Goal: Task Accomplishment & Management: Use online tool/utility

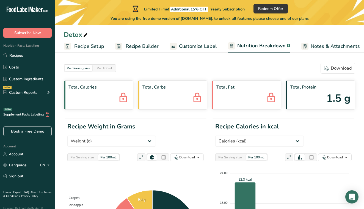
select select "Calories"
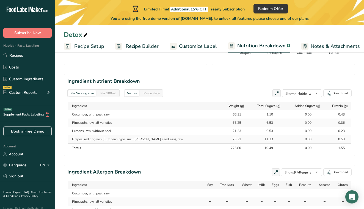
scroll to position [0, 0]
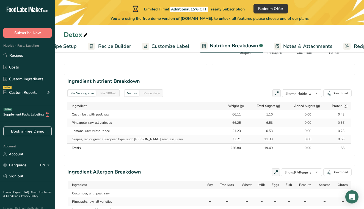
click at [158, 47] on span "Customize Label" at bounding box center [170, 46] width 38 height 7
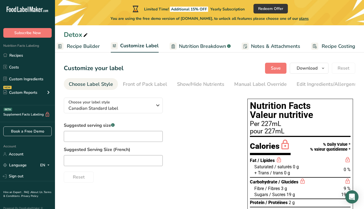
click at [87, 49] on span "Recipe Builder" at bounding box center [83, 46] width 33 height 7
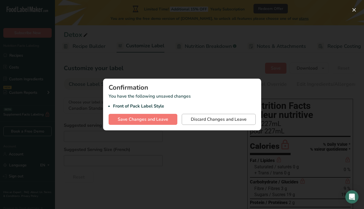
click at [188, 120] on button "Discard Changes and Leave" at bounding box center [219, 119] width 74 height 11
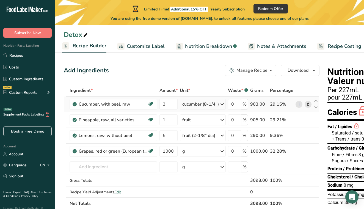
click at [197, 105] on div "cucumber (8-1/4")" at bounding box center [200, 104] width 37 height 7
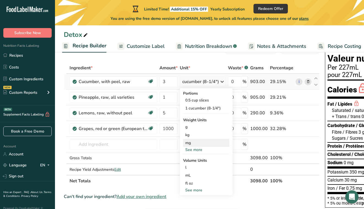
scroll to position [28, 0]
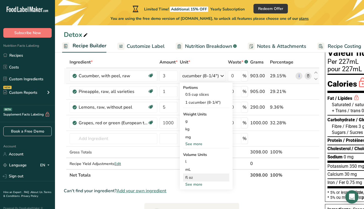
click at [188, 180] on div "fl oz Volume units require a density conversion. If you know your ingredient's …" at bounding box center [206, 177] width 46 height 8
click at [195, 177] on div "fl oz" at bounding box center [206, 177] width 42 height 6
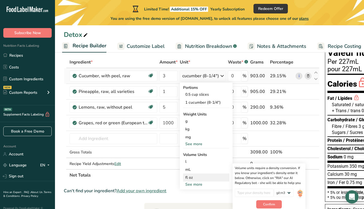
click at [195, 177] on div "fl oz" at bounding box center [206, 177] width 42 height 6
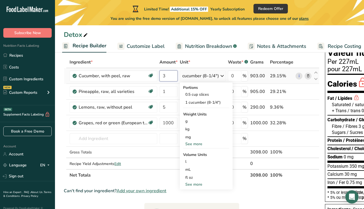
click at [169, 74] on input "3" at bounding box center [168, 75] width 18 height 11
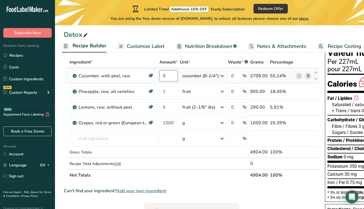
type input "9"
click at [203, 76] on div "Ingredient * Amount * Unit * Waste * .a-a{fill:#347362;}.b-a{fill:#fff;} Grams …" at bounding box center [191, 118] width 255 height 124
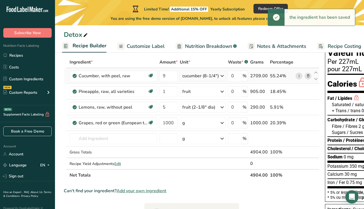
click at [220, 81] on div "cucumber (8-1/4")" at bounding box center [203, 75] width 46 height 11
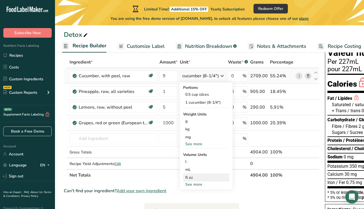
click at [190, 178] on div "fl oz" at bounding box center [206, 177] width 42 height 6
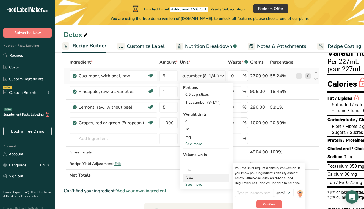
click at [268, 206] on span "Confirm" at bounding box center [269, 204] width 12 height 5
click at [186, 177] on div "fl oz" at bounding box center [206, 177] width 42 height 6
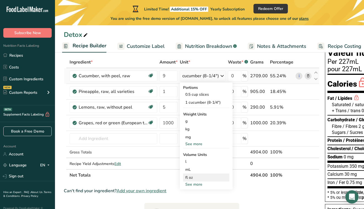
click at [186, 177] on div "fl oz" at bounding box center [206, 177] width 42 height 6
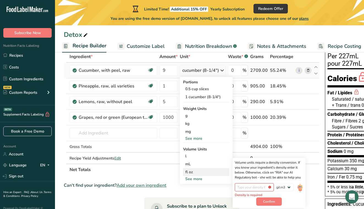
scroll to position [42, 0]
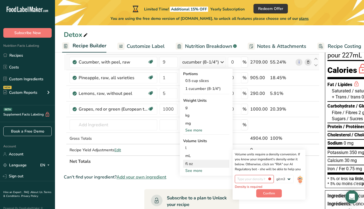
click at [280, 164] on div "Volume units require a density conversion. If you know your ingredient's densit…" at bounding box center [269, 162] width 68 height 20
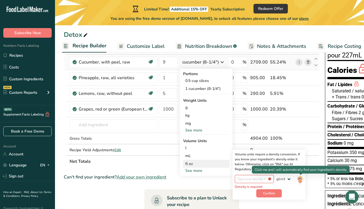
click at [300, 179] on img at bounding box center [300, 180] width 6 height 10
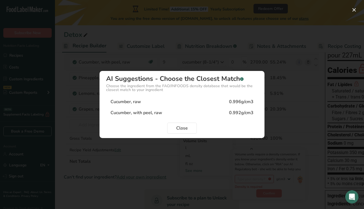
click at [237, 113] on div "0.992g/cm3" at bounding box center [241, 112] width 24 height 7
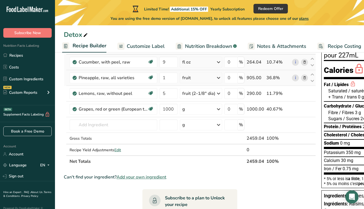
click at [215, 80] on icon at bounding box center [218, 78] width 7 height 10
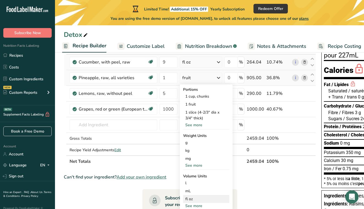
click at [192, 199] on div "fl oz" at bounding box center [206, 199] width 42 height 6
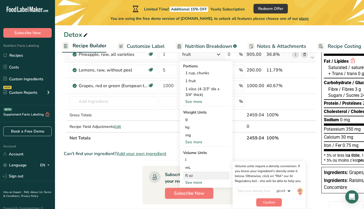
scroll to position [70, 0]
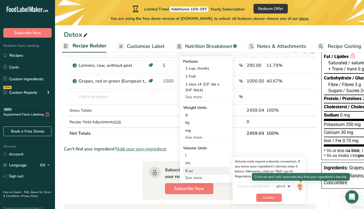
click at [299, 188] on img at bounding box center [300, 187] width 6 height 10
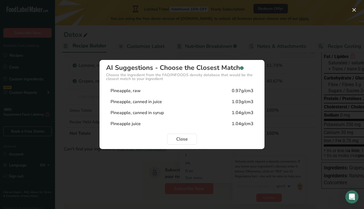
click at [133, 91] on div "Pineapple, raw" at bounding box center [125, 90] width 30 height 7
type input "0.97"
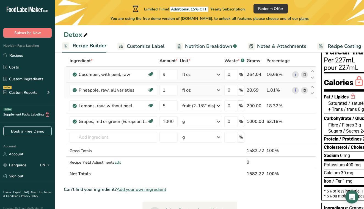
scroll to position [20, 0]
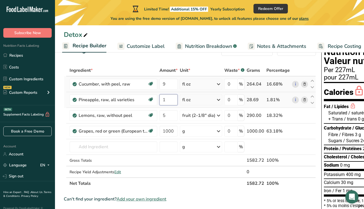
click at [170, 101] on input "1" at bounding box center [168, 99] width 18 height 11
type input "20"
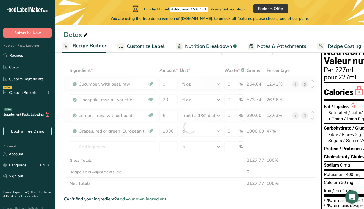
click at [219, 116] on div "Ingredient * Amount * Unit * Waste * .a-a{fill:#347362;}.b-a{fill:#fff;} Grams …" at bounding box center [190, 127] width 252 height 124
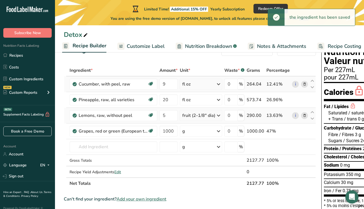
click at [210, 115] on div "fruit (2-1/8" dia)" at bounding box center [198, 115] width 33 height 7
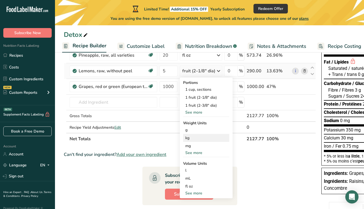
scroll to position [76, 0]
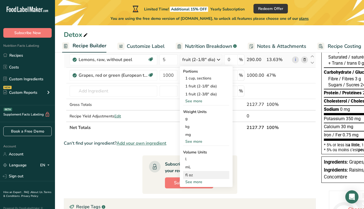
click at [193, 177] on div "fl oz" at bounding box center [206, 175] width 42 height 6
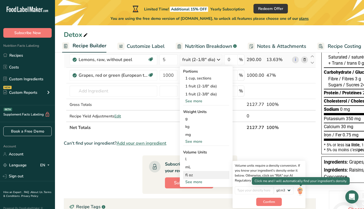
click at [300, 191] on img at bounding box center [300, 191] width 6 height 10
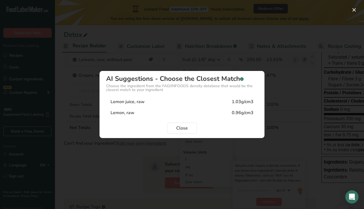
click at [126, 113] on div "Lemon, raw" at bounding box center [122, 112] width 24 height 7
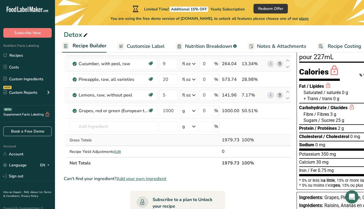
scroll to position [33, 0]
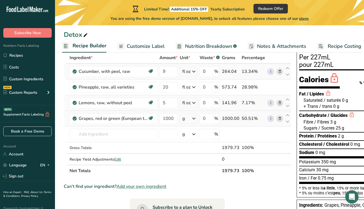
click at [193, 119] on icon at bounding box center [193, 118] width 7 height 10
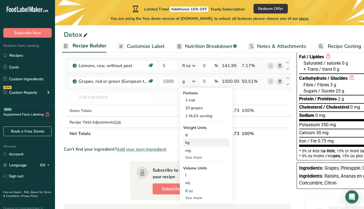
scroll to position [75, 0]
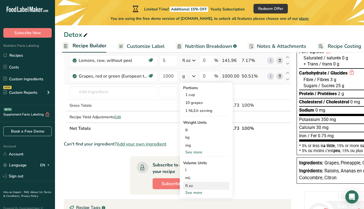
click at [189, 186] on div "fl oz" at bounding box center [206, 186] width 42 height 6
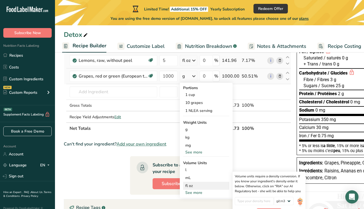
scroll to position [105, 0]
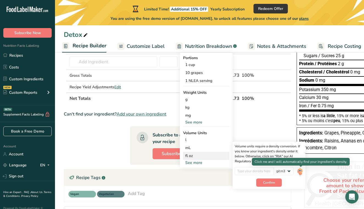
click at [300, 171] on img at bounding box center [300, 172] width 6 height 10
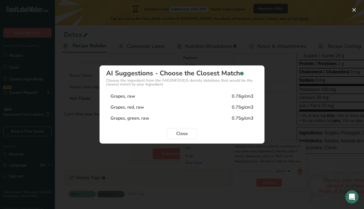
click at [127, 97] on div "Grapes, raw" at bounding box center [122, 96] width 25 height 7
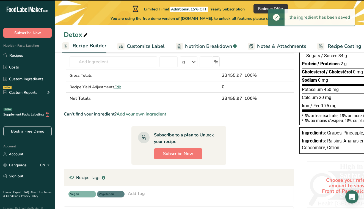
scroll to position [23, 0]
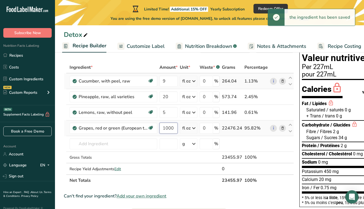
click at [171, 129] on input "1000" at bounding box center [168, 127] width 18 height 11
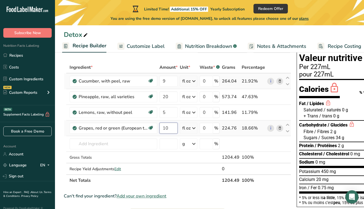
type input "1"
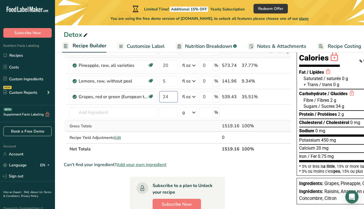
scroll to position [0, 0]
type input "24"
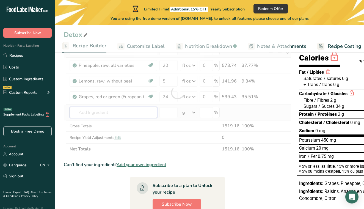
click at [108, 114] on div "Ingredient * Amount * Unit * Waste * .a-a{fill:#347362;}.b-a{fill:#fff;} Grams …" at bounding box center [177, 92] width 227 height 124
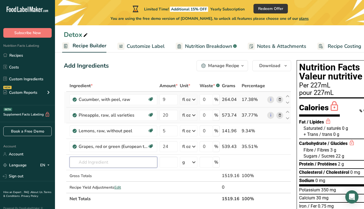
scroll to position [47, 0]
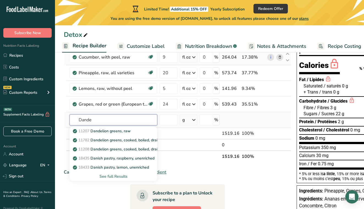
type input "Dande"
click at [117, 176] on div "See full Results" at bounding box center [113, 176] width 79 height 6
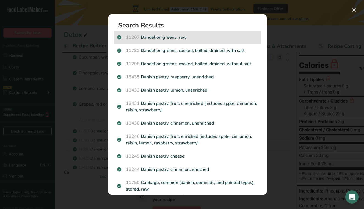
click at [172, 41] on div "11207 Dandelion greens, raw" at bounding box center [187, 37] width 147 height 13
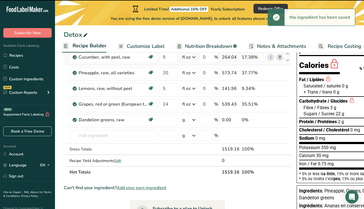
type input "0"
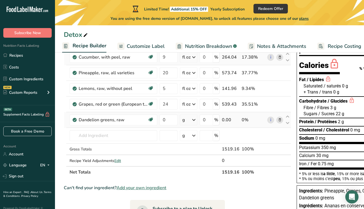
click at [194, 120] on icon at bounding box center [193, 120] width 7 height 10
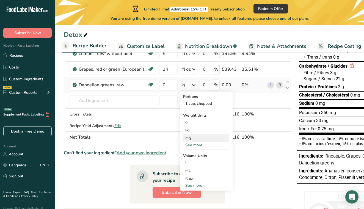
scroll to position [82, 0]
click at [190, 177] on div "fl oz" at bounding box center [206, 178] width 42 height 6
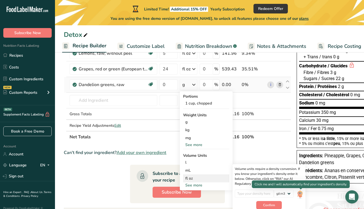
click at [299, 194] on img at bounding box center [300, 194] width 6 height 10
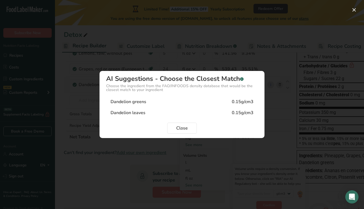
click at [131, 104] on div "Dandelion greens" at bounding box center [128, 101] width 36 height 7
type input "0.15"
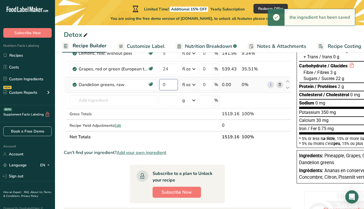
click at [169, 87] on input "0" at bounding box center [168, 84] width 18 height 11
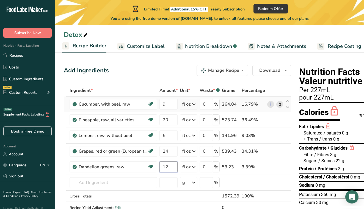
scroll to position [0, 0]
type input "12"
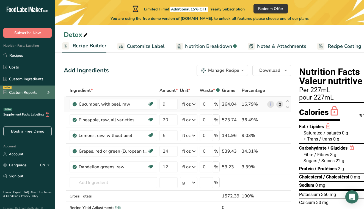
click at [48, 94] on icon at bounding box center [48, 92] width 7 height 10
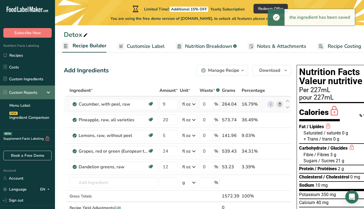
click at [48, 94] on icon at bounding box center [48, 92] width 7 height 10
